Goal: Book appointment/travel/reservation

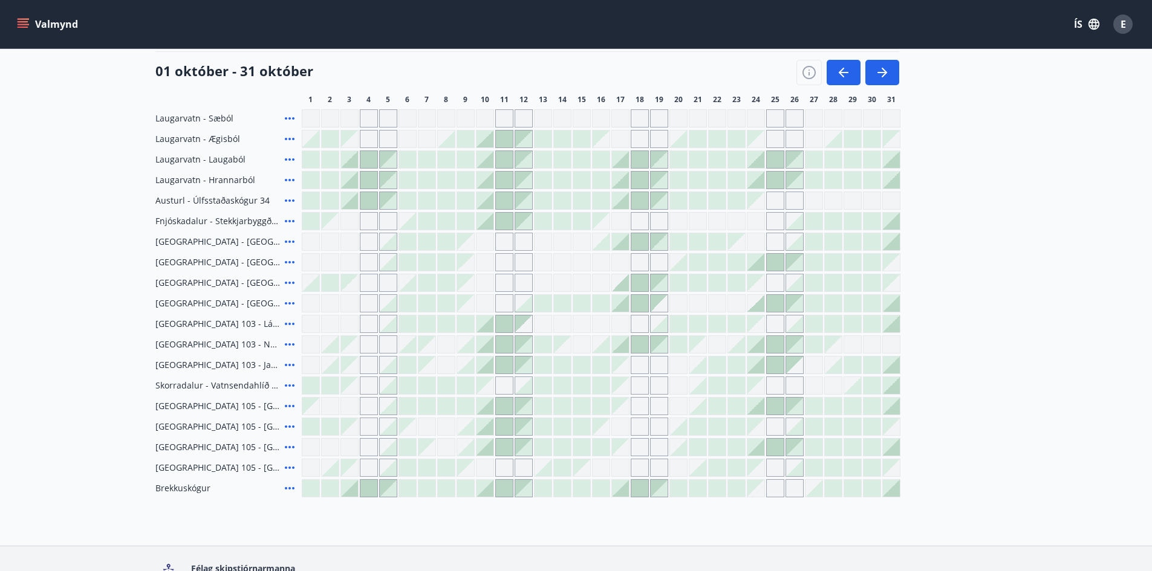
scroll to position [48, 0]
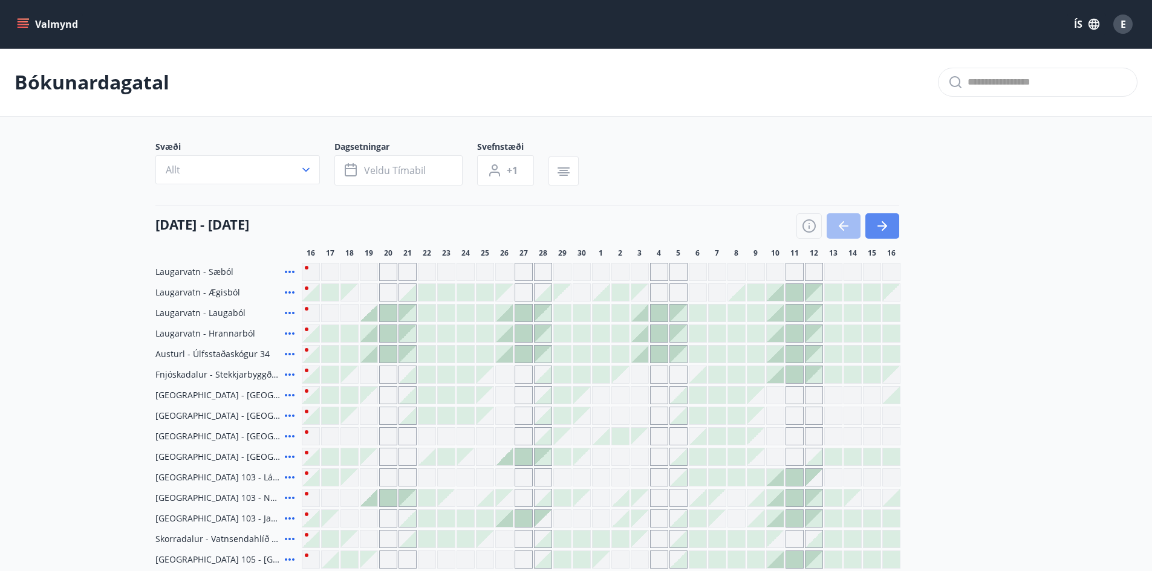
click at [877, 230] on icon "button" at bounding box center [882, 226] width 15 height 15
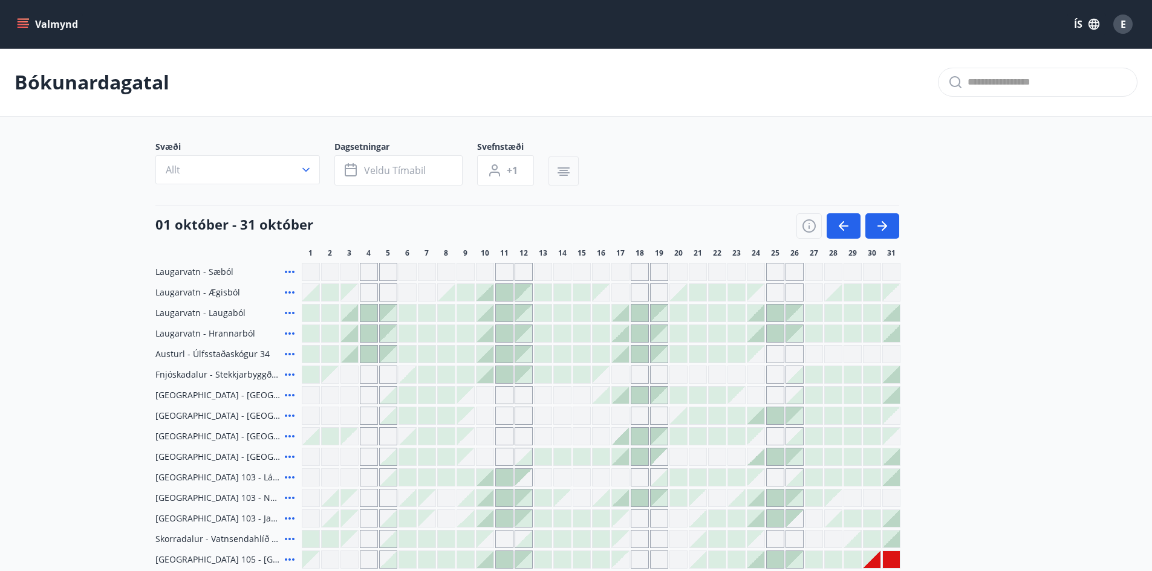
click at [568, 175] on icon "button" at bounding box center [563, 171] width 15 height 15
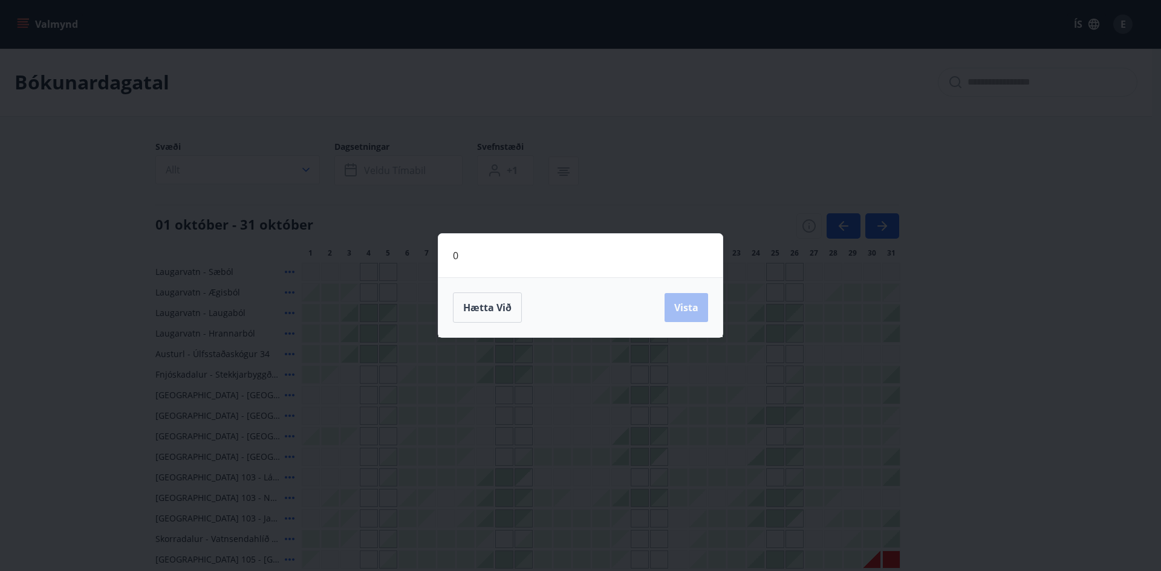
click at [1004, 321] on div "0 Hætta við Vista" at bounding box center [580, 285] width 1161 height 571
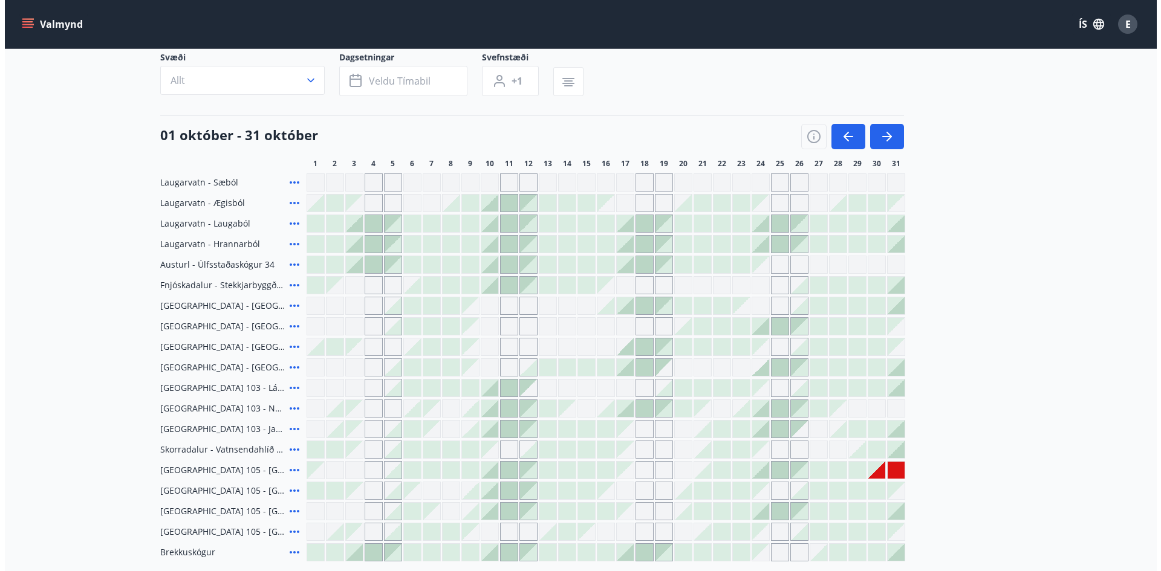
scroll to position [181, 0]
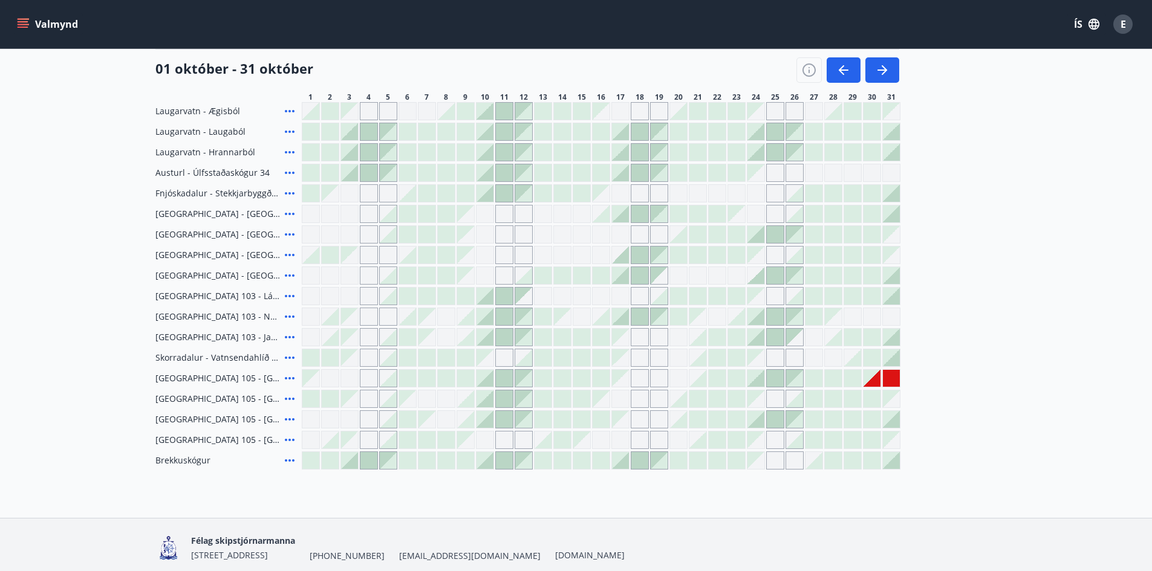
click at [875, 378] on div "Gráir dagar eru ekki bókanlegir" at bounding box center [871, 378] width 17 height 17
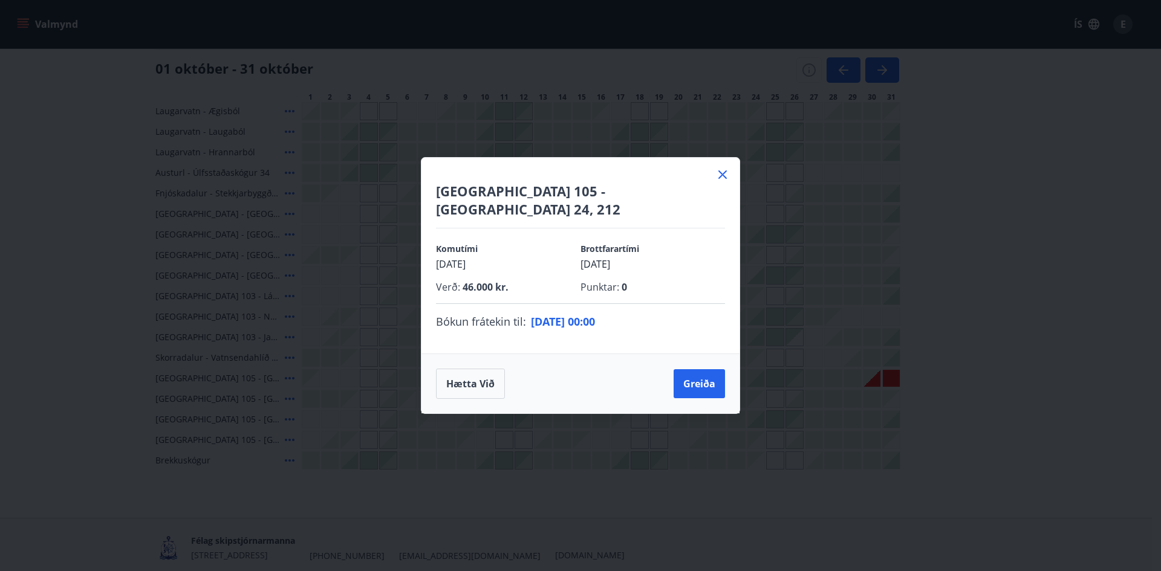
click at [723, 179] on icon at bounding box center [722, 174] width 8 height 8
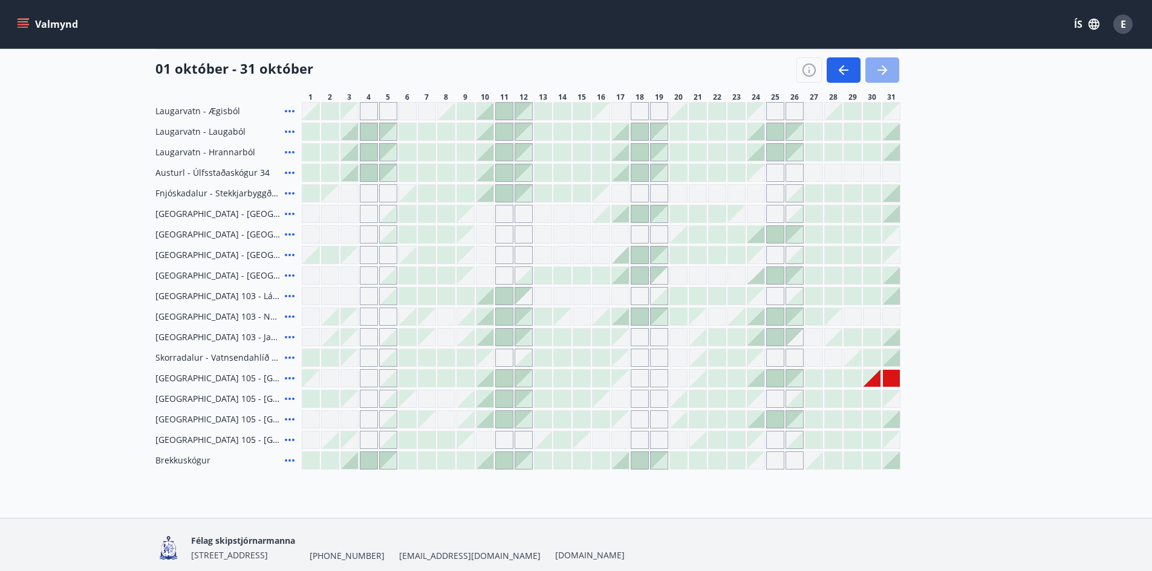
click at [891, 69] on button "button" at bounding box center [882, 69] width 34 height 25
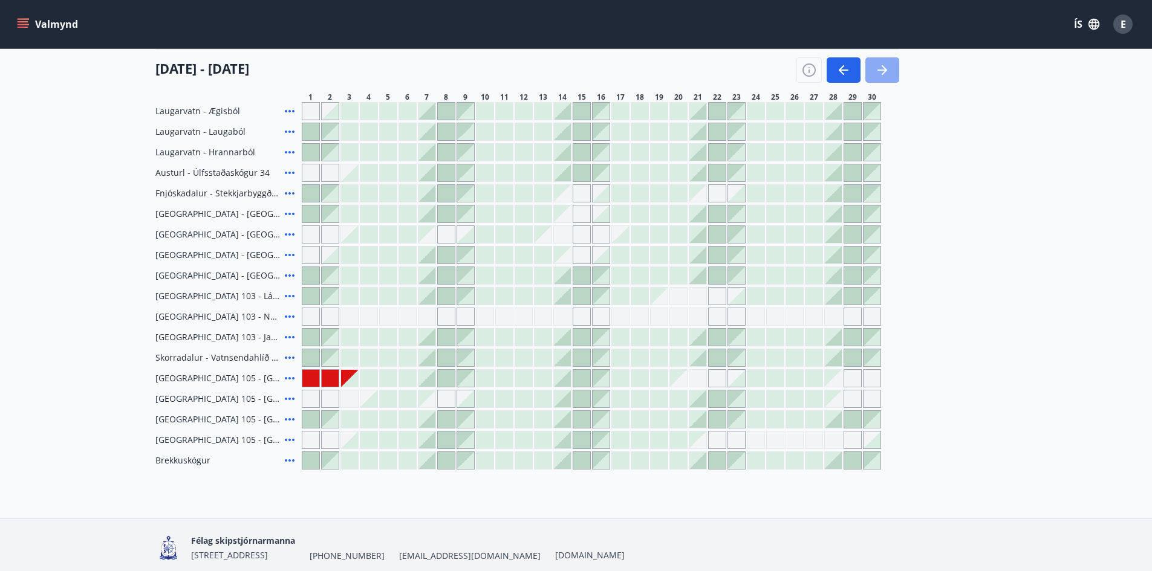
click at [886, 77] on icon "button" at bounding box center [882, 70] width 15 height 15
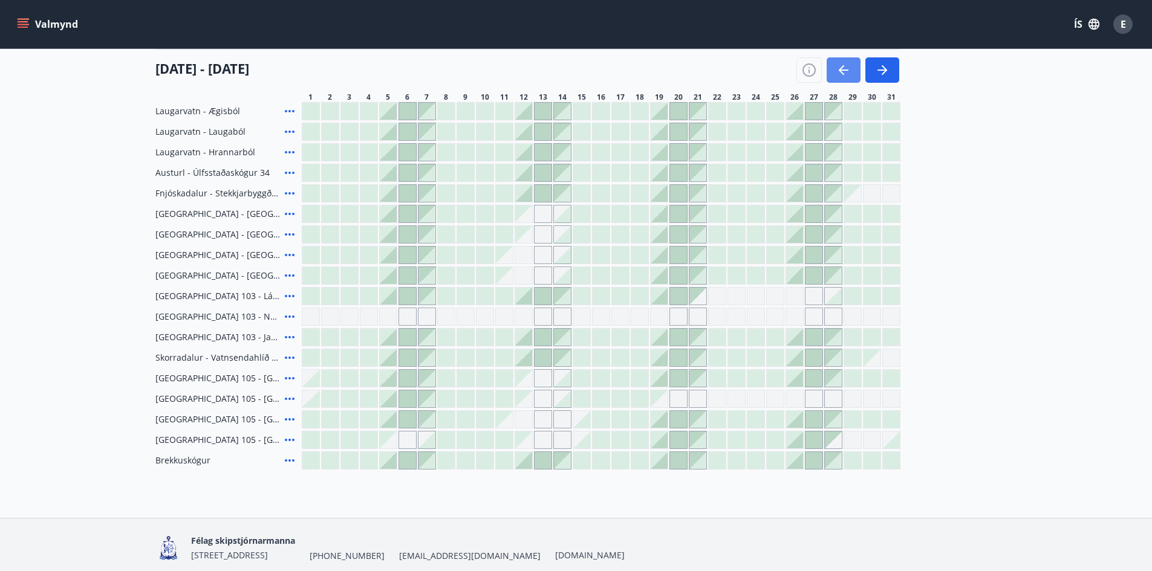
click at [848, 70] on icon "button" at bounding box center [843, 70] width 15 height 15
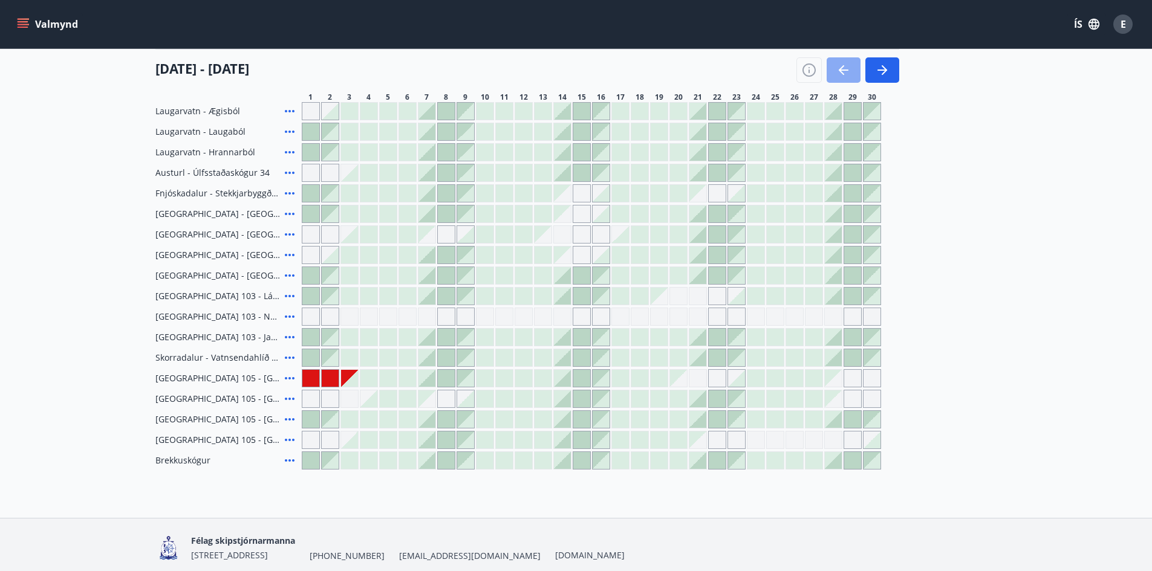
click at [848, 70] on icon "button" at bounding box center [843, 70] width 15 height 15
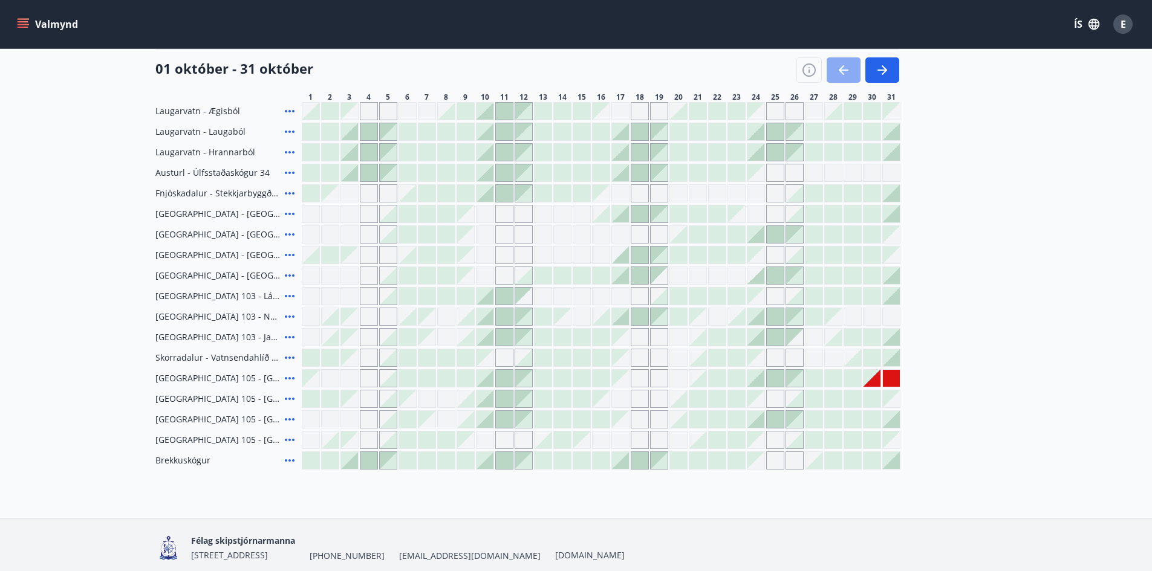
click at [848, 70] on icon "button" at bounding box center [843, 70] width 15 height 15
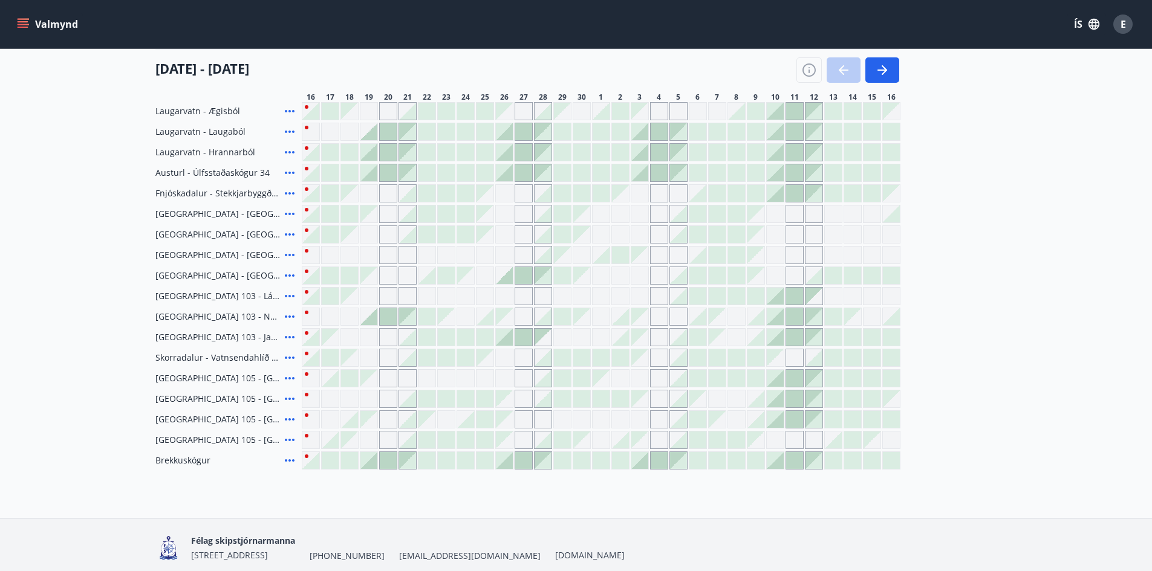
click at [848, 70] on div at bounding box center [847, 69] width 103 height 25
click at [877, 72] on icon "button" at bounding box center [882, 70] width 15 height 15
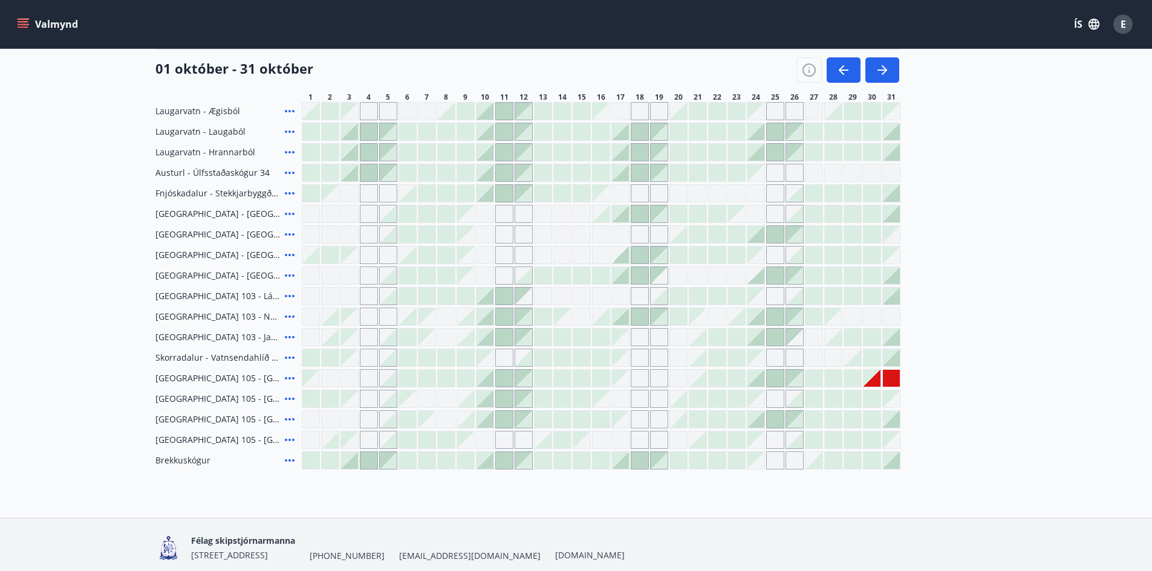
click at [874, 382] on div "Gráir dagar eru ekki bókanlegir" at bounding box center [871, 378] width 17 height 17
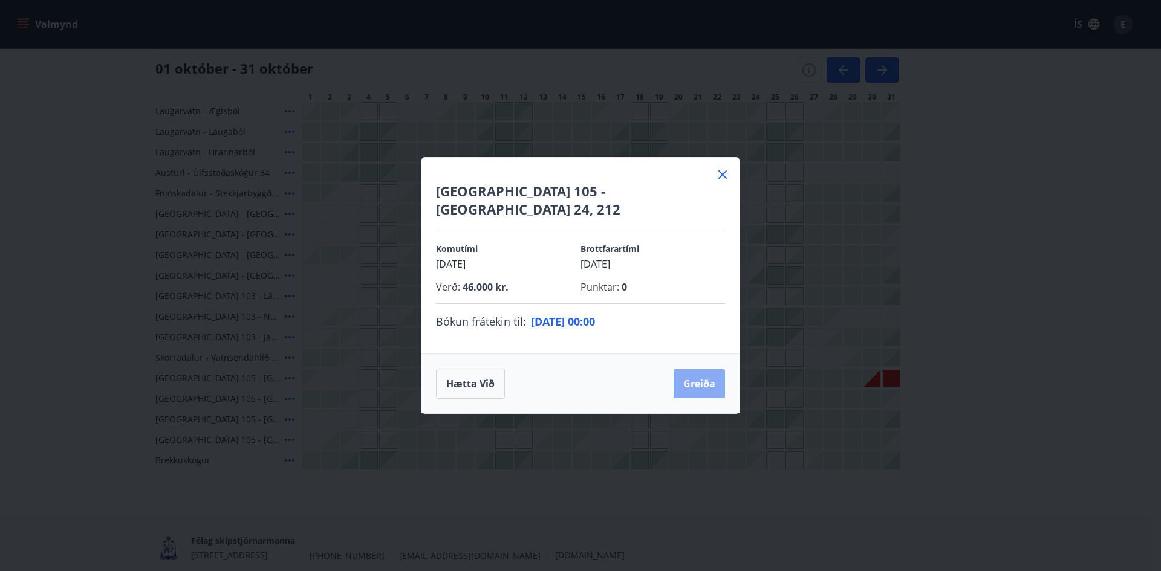
click at [705, 371] on button "Greiða" at bounding box center [698, 383] width 51 height 29
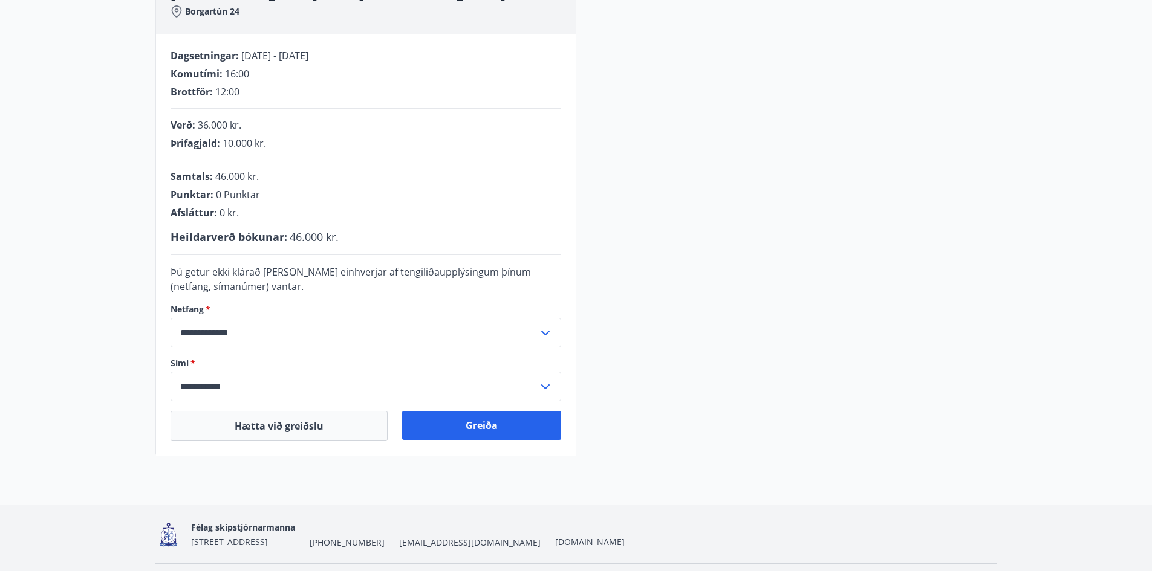
scroll to position [244, 0]
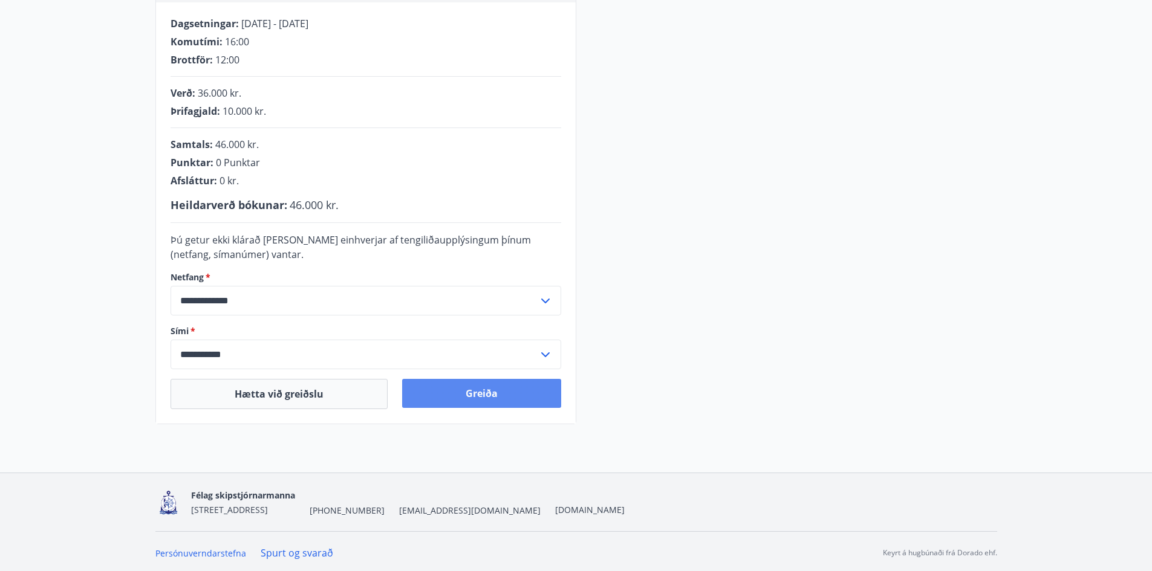
click at [507, 394] on button "Greiða" at bounding box center [481, 393] width 159 height 29
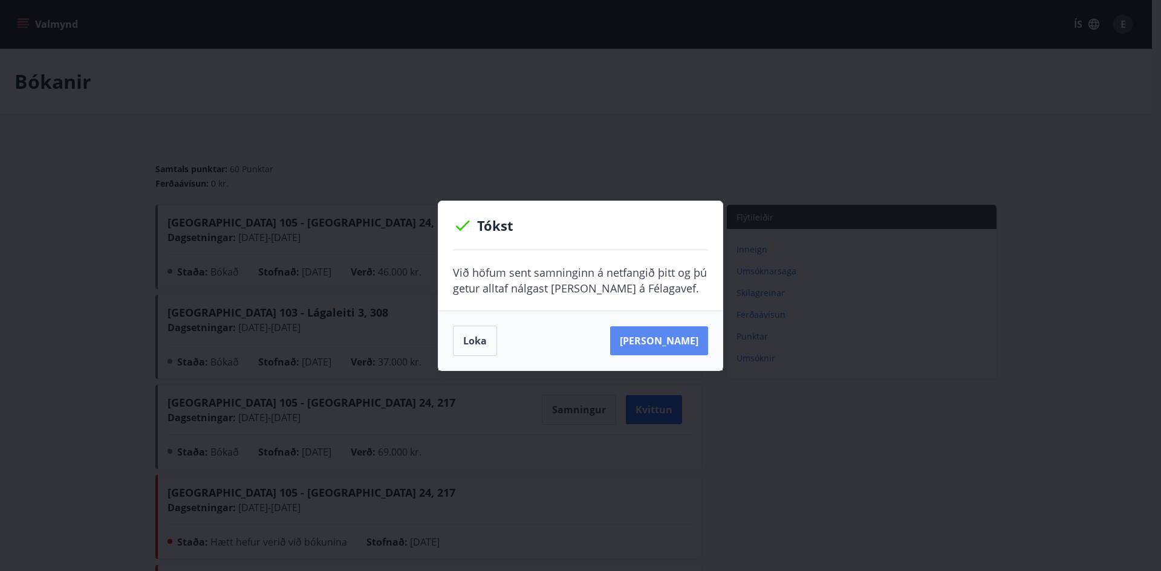
click at [655, 340] on button "[PERSON_NAME]" at bounding box center [659, 340] width 98 height 29
